Goal: Find specific page/section: Find specific page/section

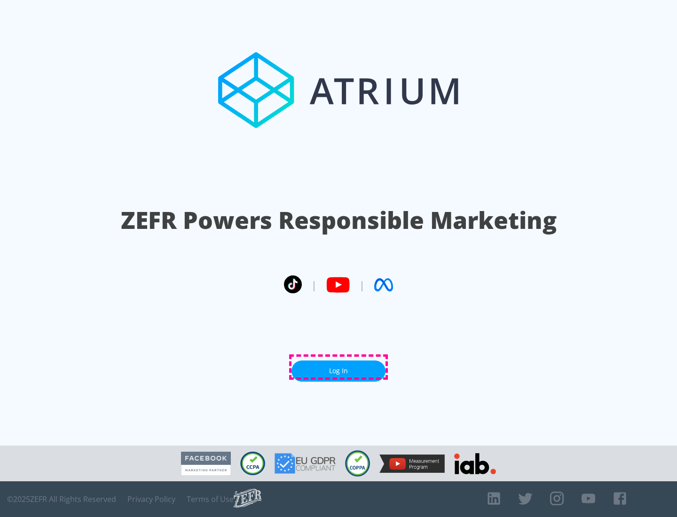
click at [338, 367] on link "Log In" at bounding box center [338, 370] width 94 height 21
